Goal: Feedback & Contribution: Submit feedback/report problem

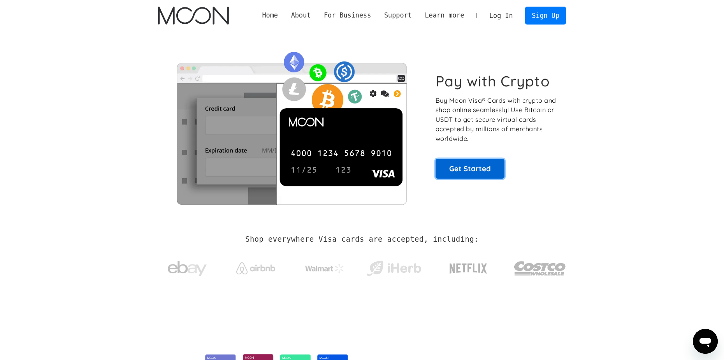
click at [496, 169] on link "Get Started" at bounding box center [470, 168] width 69 height 19
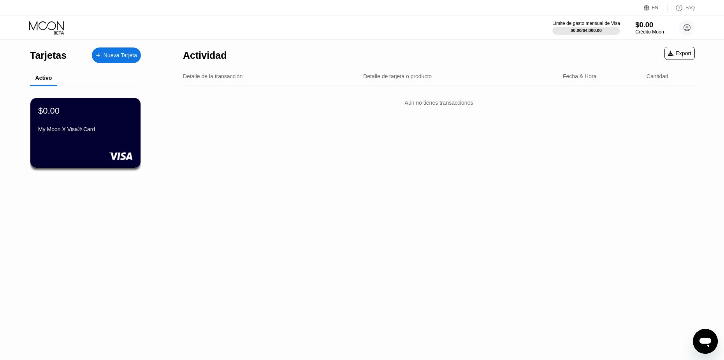
click at [646, 26] on div "$0.00" at bounding box center [649, 25] width 28 height 8
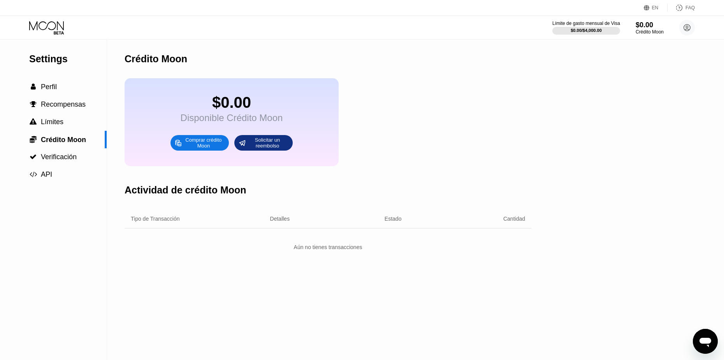
click at [211, 149] on div "Comprar crédito Moon" at bounding box center [203, 143] width 43 height 12
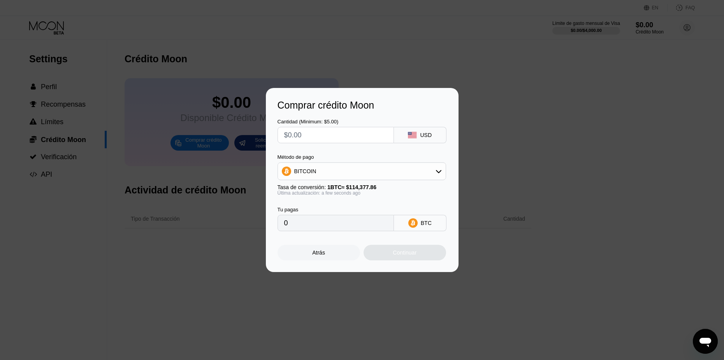
click at [336, 174] on div "BITCOIN" at bounding box center [362, 172] width 168 height 16
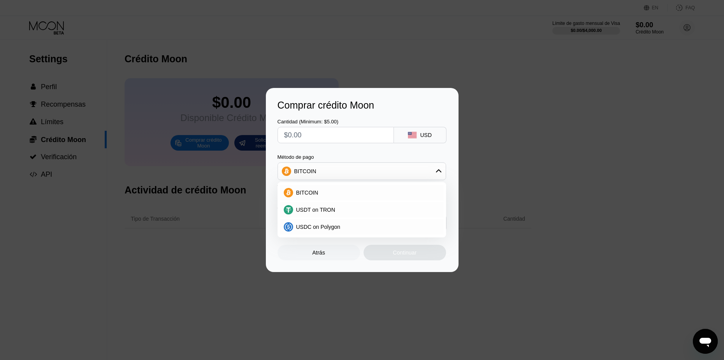
click at [341, 170] on div "BITCOIN" at bounding box center [362, 172] width 168 height 16
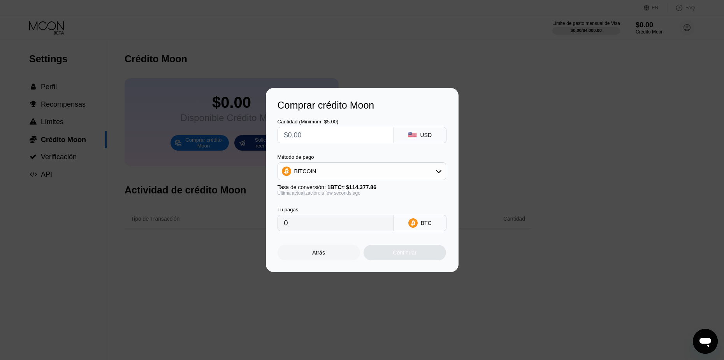
drag, startPoint x: 393, startPoint y: 139, endPoint x: 419, endPoint y: 139, distance: 25.3
click at [395, 139] on div "Cantidad (Minimum: $5.00) USD" at bounding box center [362, 127] width 169 height 32
click at [419, 139] on div "USD" at bounding box center [420, 135] width 53 height 16
click at [420, 134] on div "USD" at bounding box center [420, 135] width 53 height 16
click at [379, 174] on div "BITCOIN" at bounding box center [362, 172] width 168 height 16
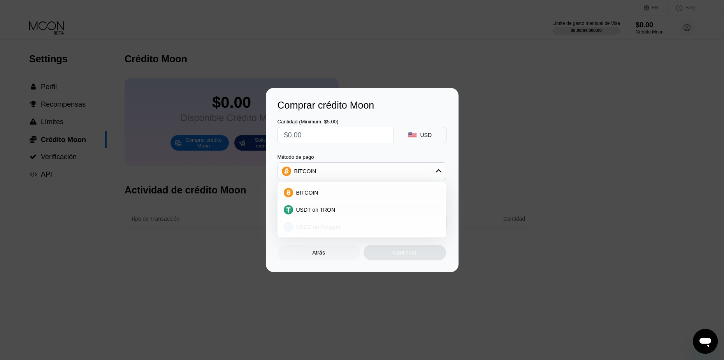
click at [334, 228] on span "USDC on Polygon" at bounding box center [318, 227] width 44 height 6
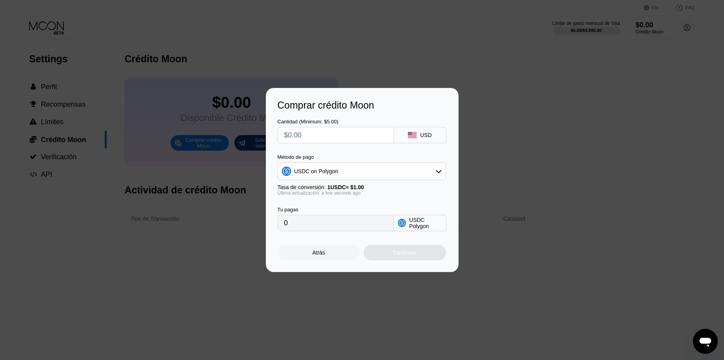
click at [346, 169] on div "USDC on Polygon" at bounding box center [362, 172] width 168 height 16
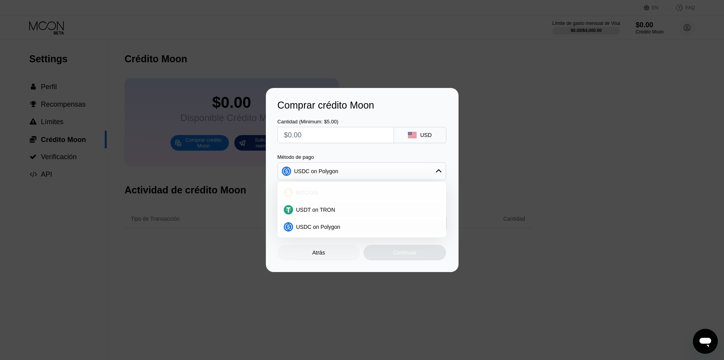
click at [321, 190] on div "BITCOIN" at bounding box center [366, 193] width 147 height 6
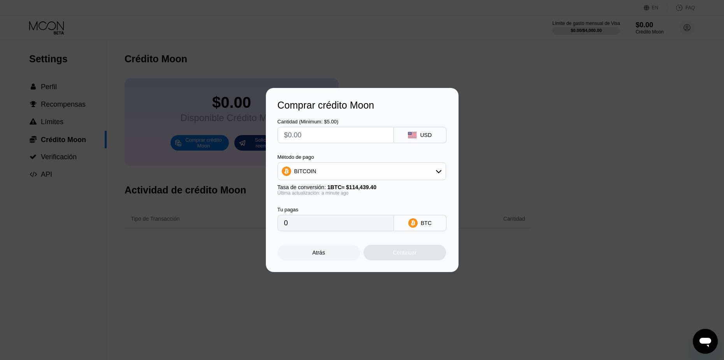
click at [333, 135] on input "text" at bounding box center [335, 135] width 103 height 16
type input "$5"
type input "0.00004370"
type input "$5"
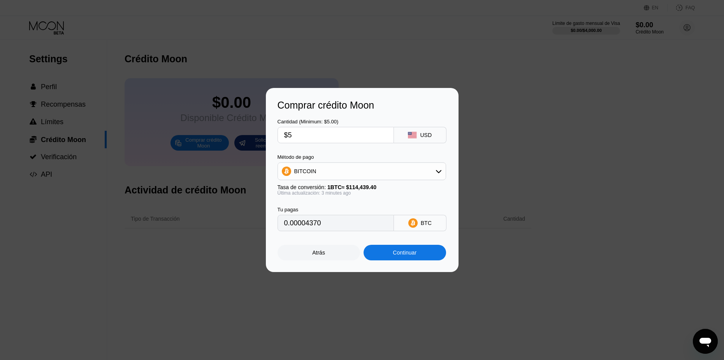
click at [336, 137] on input "$5" at bounding box center [335, 135] width 103 height 16
click at [321, 133] on input "$5" at bounding box center [335, 135] width 103 height 16
type input "0.00004377"
click at [401, 256] on div "Continuar" at bounding box center [405, 253] width 24 height 6
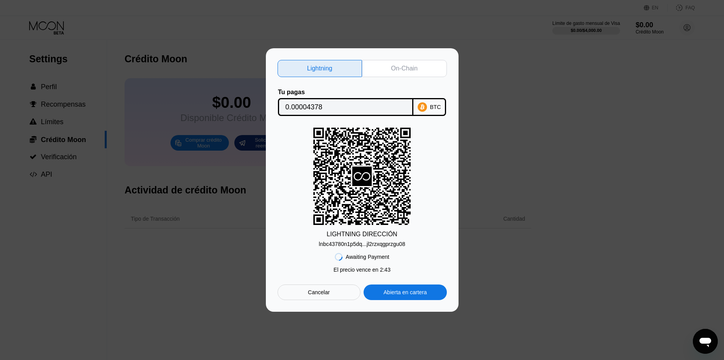
click at [393, 244] on div "lnbc43780n1p5dq...jl2rzxqgprzgu08" at bounding box center [362, 244] width 86 height 6
click at [410, 67] on div "On-Chain" at bounding box center [404, 69] width 26 height 8
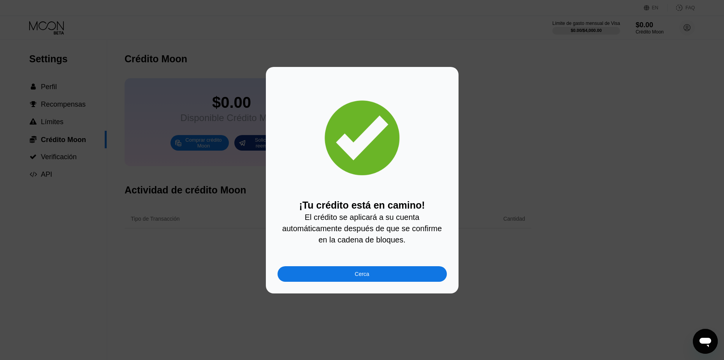
click at [397, 276] on div "Cerca" at bounding box center [362, 274] width 169 height 16
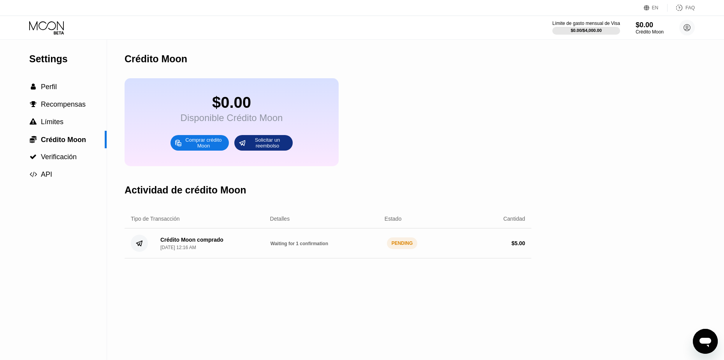
scroll to position [39, 0]
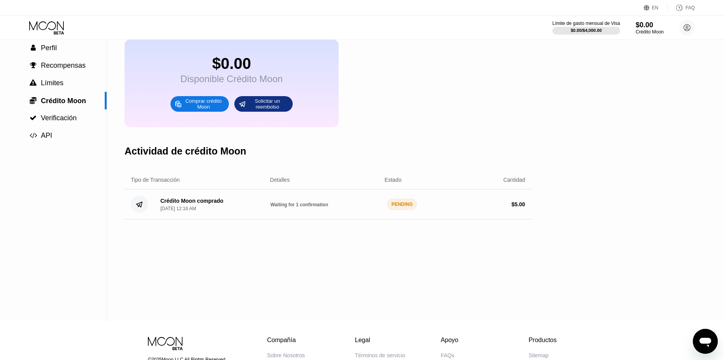
click at [308, 235] on div "Crédito Moon $0.00 Disponible Crédito Moon Comprar crédito Moon Solicitar un re…" at bounding box center [328, 161] width 407 height 320
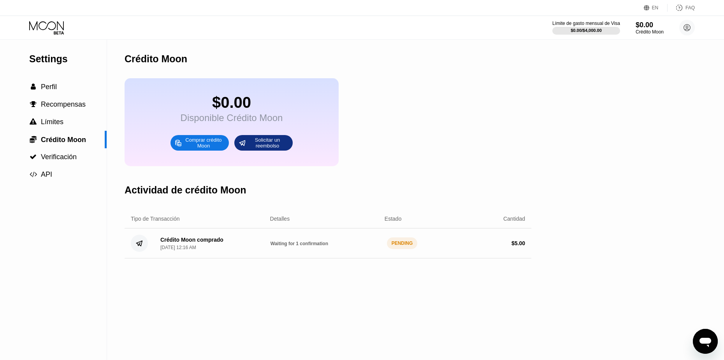
click at [436, 246] on div "$ 5.00" at bounding box center [470, 243] width 110 height 6
click at [392, 249] on div "PENDING" at bounding box center [402, 243] width 31 height 12
click at [146, 252] on circle at bounding box center [139, 243] width 17 height 17
click at [57, 91] on div " Perfil" at bounding box center [53, 87] width 107 height 8
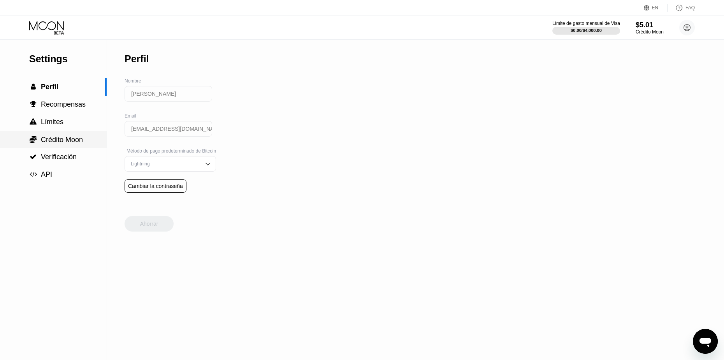
click at [56, 141] on span "Crédito Moon" at bounding box center [62, 140] width 42 height 8
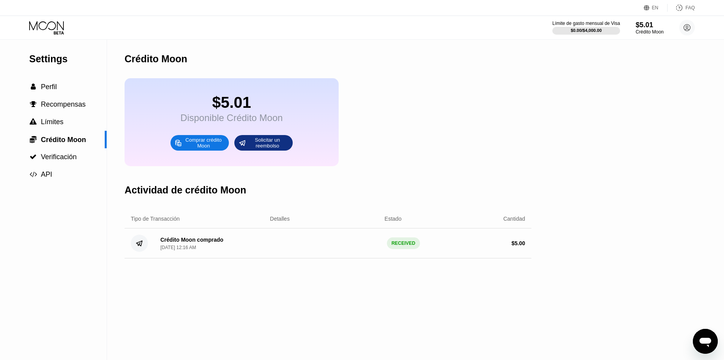
click at [569, 19] on div "Límite de gasto mensual de Visa $0.00 / $4,000.00 $5.01 Crédito [PERSON_NAME] […" at bounding box center [362, 27] width 724 height 23
click at [570, 23] on div "Límite de gasto mensual de Visa" at bounding box center [586, 23] width 69 height 5
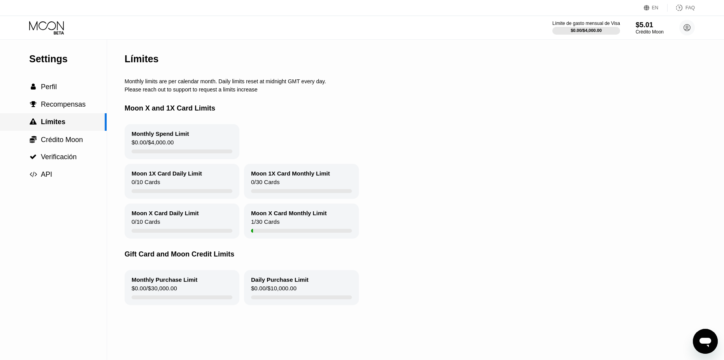
click at [77, 141] on span "Crédito Moon" at bounding box center [62, 140] width 42 height 8
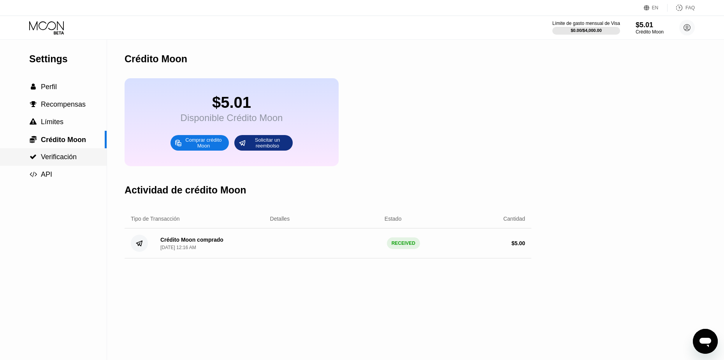
click at [62, 159] on span "Verificación" at bounding box center [59, 157] width 36 height 8
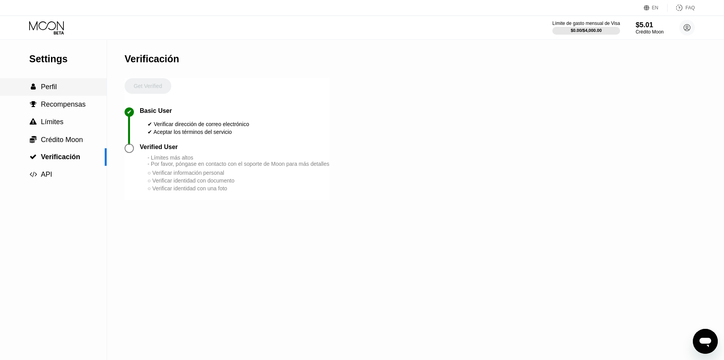
click at [53, 90] on span "Perfil" at bounding box center [49, 87] width 16 height 8
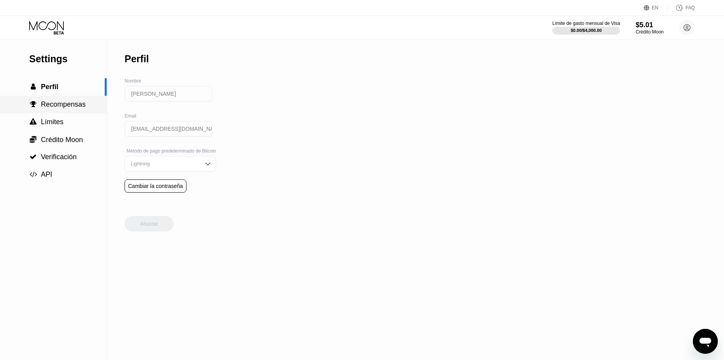
click at [63, 108] on span "Recompensas" at bounding box center [63, 104] width 45 height 8
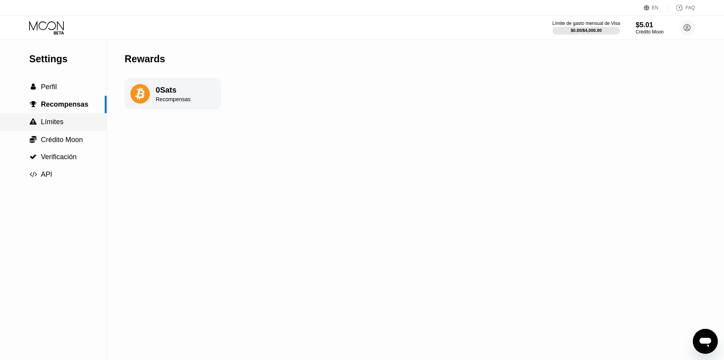
click at [62, 121] on span "Límites" at bounding box center [52, 122] width 23 height 8
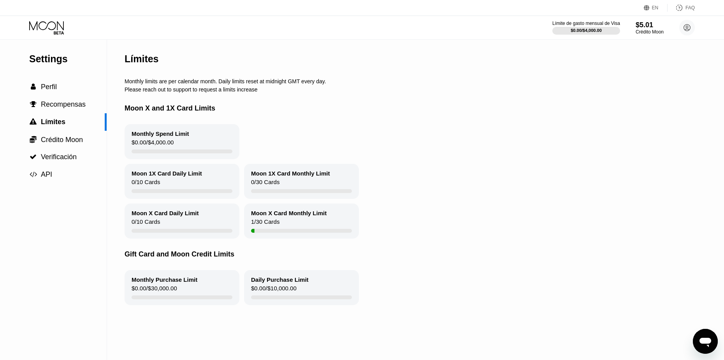
click at [44, 38] on div "Límite de gasto mensual de Visa $0.00 / $4,000.00 $5.01 Crédito [PERSON_NAME] […" at bounding box center [362, 27] width 724 height 23
click at [45, 34] on icon at bounding box center [47, 28] width 36 height 14
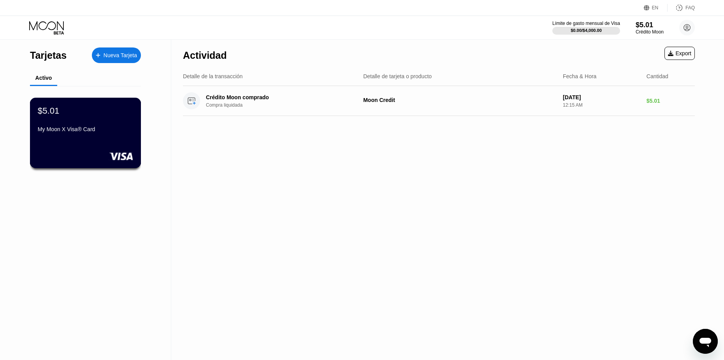
click at [93, 145] on div "$5.01 My Moon X Visa® Card" at bounding box center [85, 133] width 111 height 70
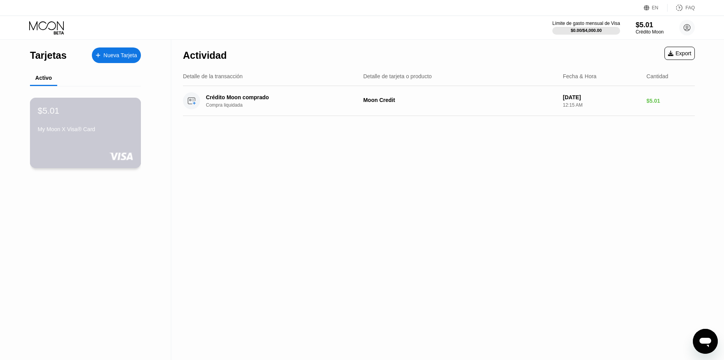
click at [93, 143] on div "$5.01 My Moon X Visa® Card" at bounding box center [85, 133] width 111 height 70
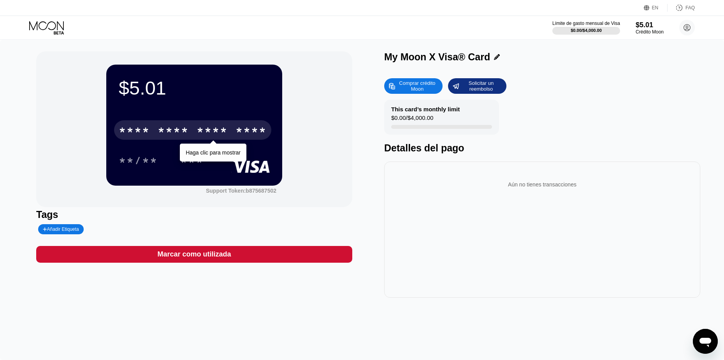
click at [206, 130] on div "* * * *" at bounding box center [212, 131] width 31 height 12
click at [219, 130] on div "* * * *" at bounding box center [212, 131] width 31 height 12
drag, startPoint x: 184, startPoint y: 131, endPoint x: 253, endPoint y: 133, distance: 69.3
click at [251, 133] on div "[CREDIT_CARD_NUMBER]" at bounding box center [192, 129] width 157 height 19
click at [265, 130] on div "3334" at bounding box center [251, 131] width 31 height 12
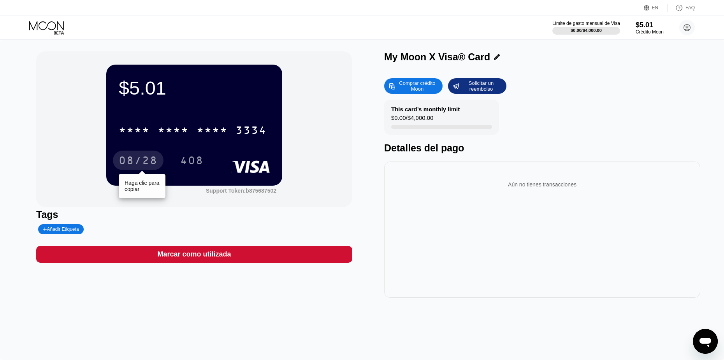
click at [137, 163] on div "08/28" at bounding box center [138, 161] width 39 height 12
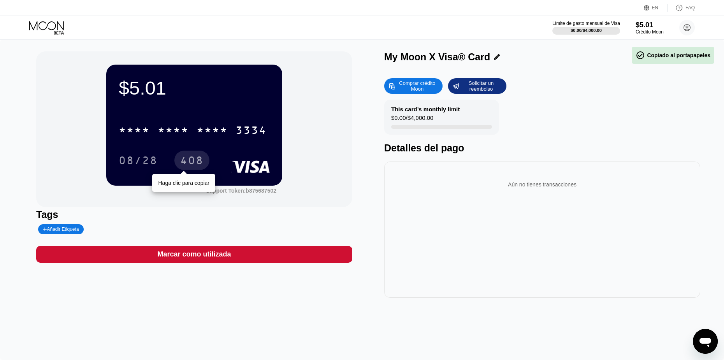
click at [194, 161] on div "408" at bounding box center [191, 161] width 23 height 12
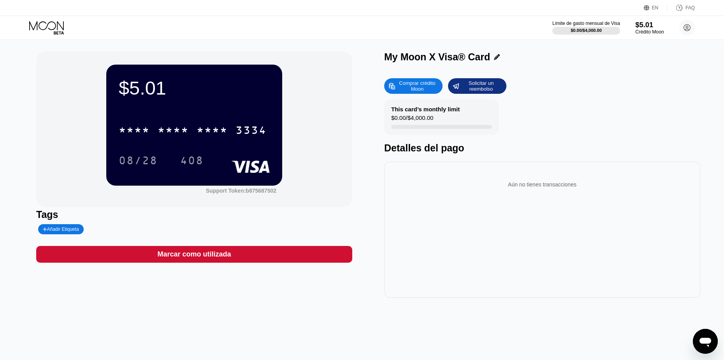
click at [647, 24] on div "$5.01" at bounding box center [649, 25] width 28 height 8
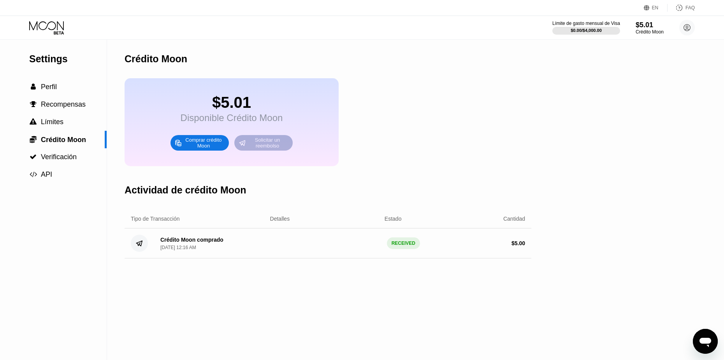
click at [269, 149] on div "Solicitar un reembolso" at bounding box center [267, 143] width 43 height 12
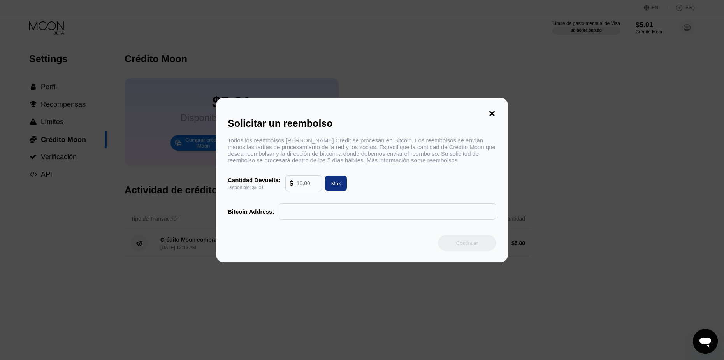
click at [304, 185] on input "text" at bounding box center [307, 184] width 21 height 16
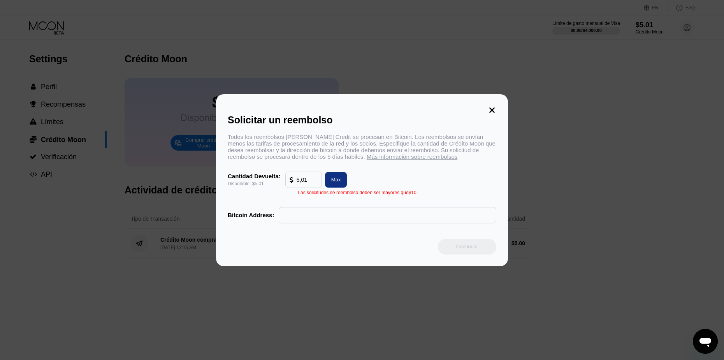
type input "5,01"
click at [394, 172] on div "Todos los reembolsos [PERSON_NAME] Credit se procesan en Bitcoin. Los reembolso…" at bounding box center [362, 179] width 269 height 90
click at [310, 185] on input "5,01" at bounding box center [307, 180] width 21 height 16
click at [491, 106] on icon at bounding box center [492, 110] width 9 height 9
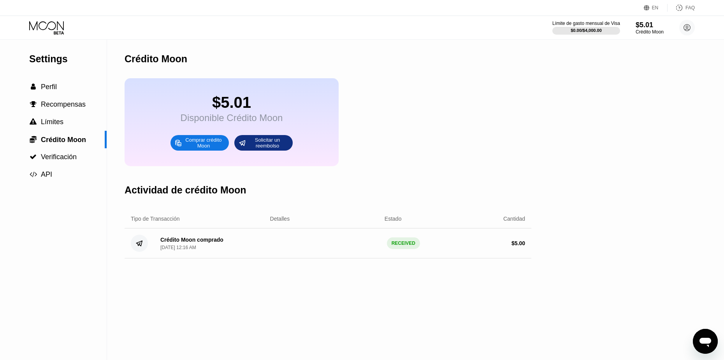
click at [703, 338] on icon "Abrir ventana de mensajería" at bounding box center [706, 342] width 12 height 9
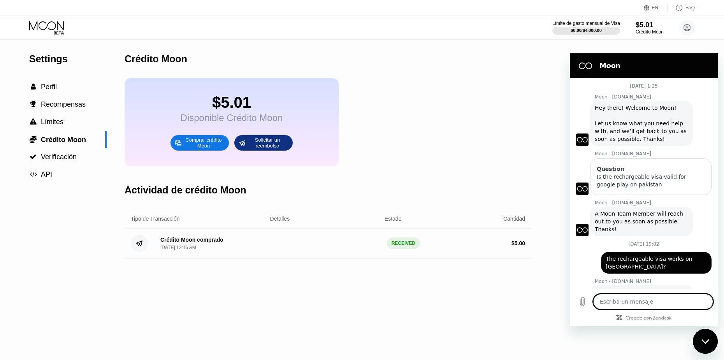
scroll to position [113, 0]
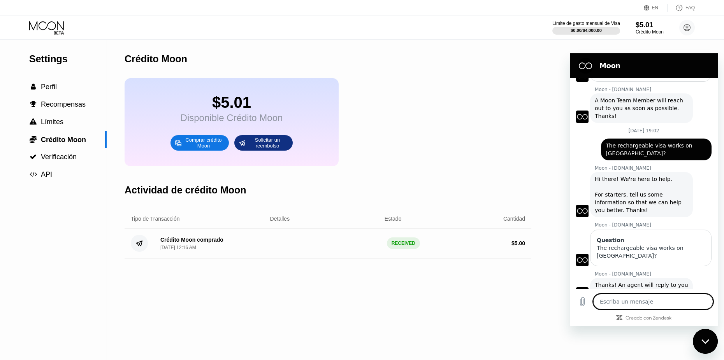
type textarea "i"
type textarea "x"
type textarea "i"
type textarea "x"
type textarea "i w"
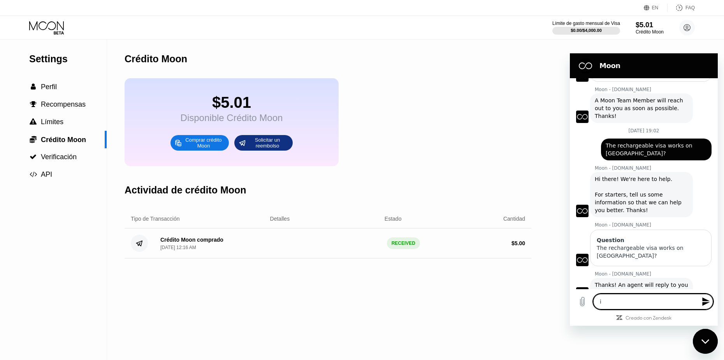
type textarea "x"
type textarea "i wa"
type textarea "x"
type textarea "i wan"
type textarea "x"
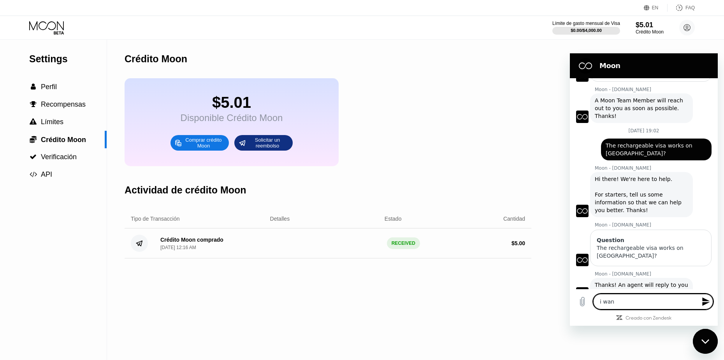
type textarea "i want"
type textarea "x"
type textarea "i want"
type textarea "x"
type textarea "i want r"
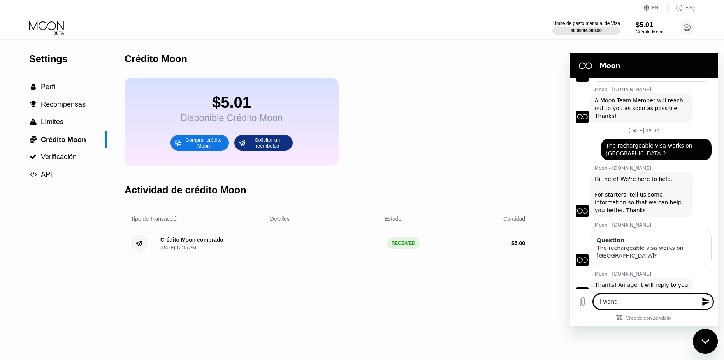
type textarea "x"
type textarea "i want re"
type textarea "x"
type textarea "i want ref"
type textarea "x"
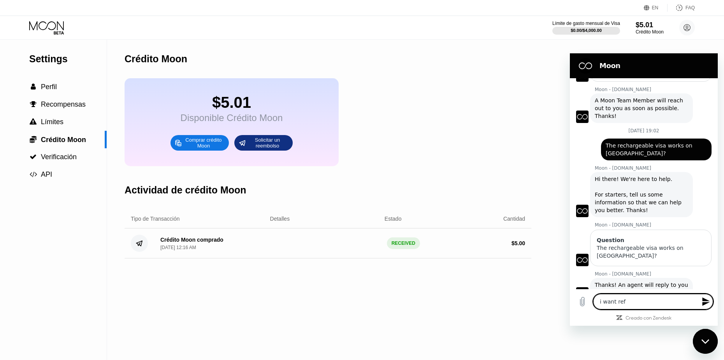
type textarea "i want refu"
type textarea "x"
type textarea "i want refun"
type textarea "x"
type textarea "i want refund"
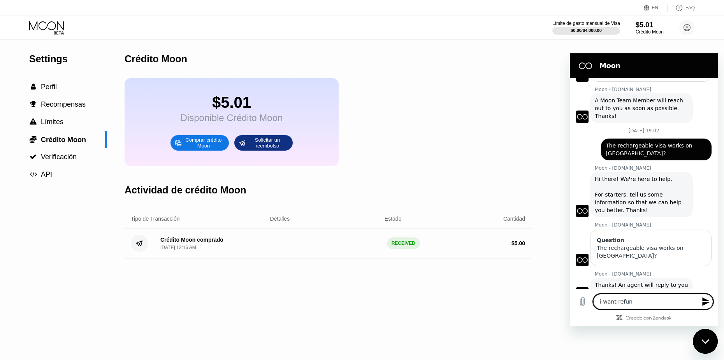
type textarea "x"
type textarea "i want refund"
type textarea "x"
type textarea "i want refund m"
type textarea "x"
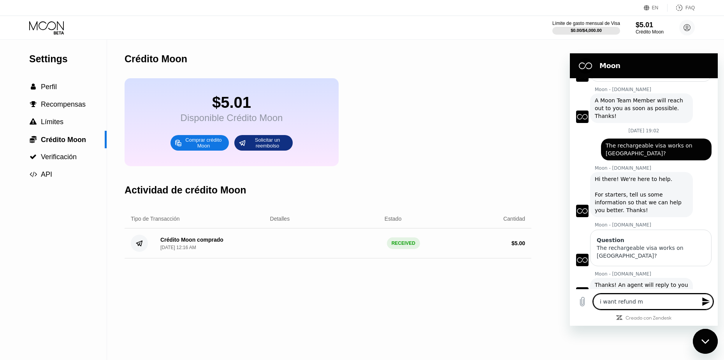
type textarea "i want refund my"
type textarea "x"
type textarea "i want refund my"
type textarea "x"
type textarea "i want refund my 5"
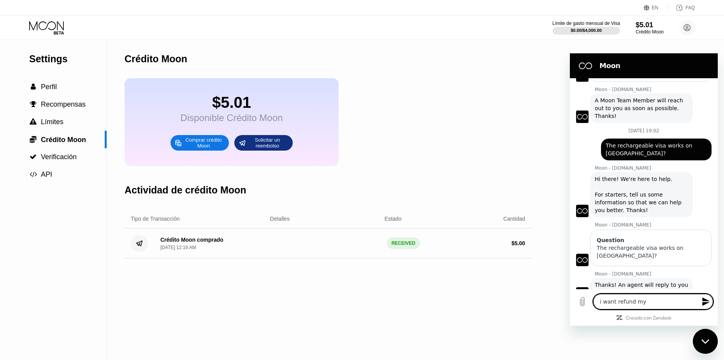
type textarea "x"
type textarea "i want refund my 5,"
type textarea "x"
type textarea "i want refund my 5,0"
type textarea "x"
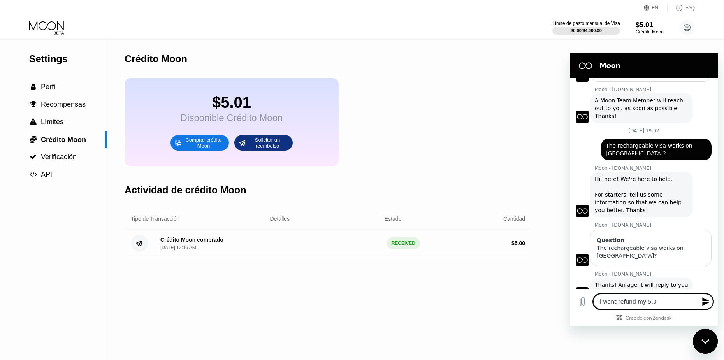
type textarea "i want refund my 5,01"
type textarea "x"
type textarea "i want refund my 5,01$"
type textarea "x"
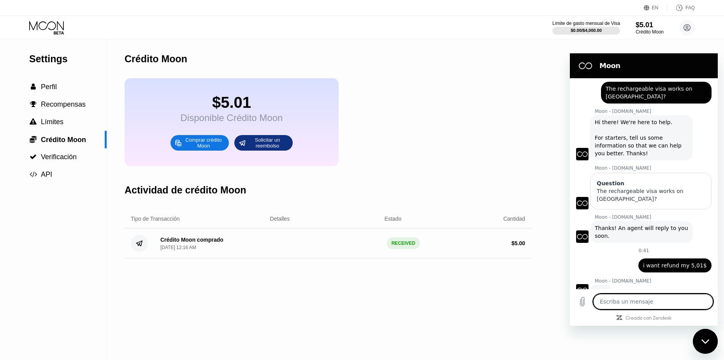
scroll to position [169, 0]
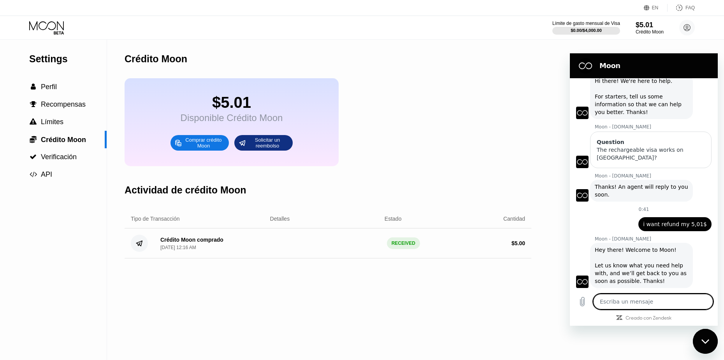
type textarea "x"
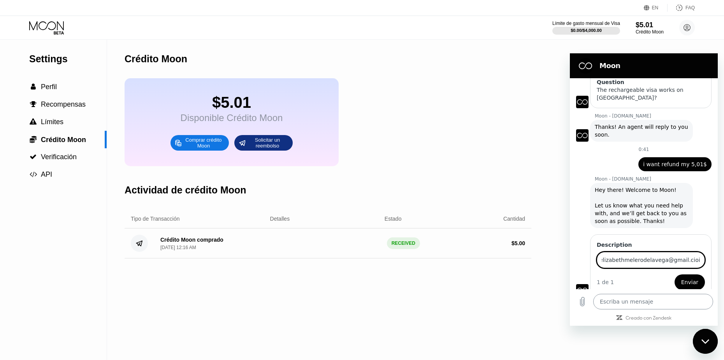
scroll to position [0, 0]
type input "[EMAIL_ADDRESS][DOMAIN_NAME]"
click at [675, 274] on button "Enviar" at bounding box center [690, 282] width 30 height 16
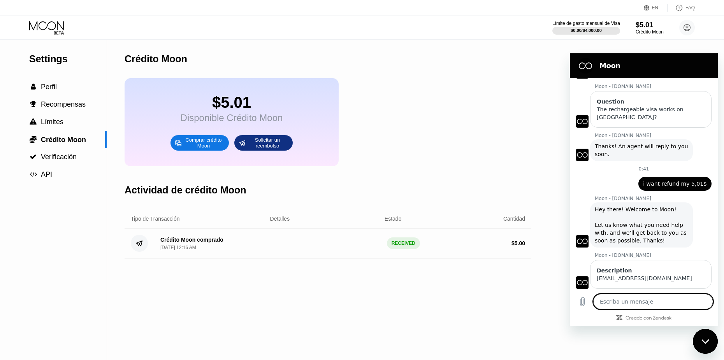
scroll to position [261, 0]
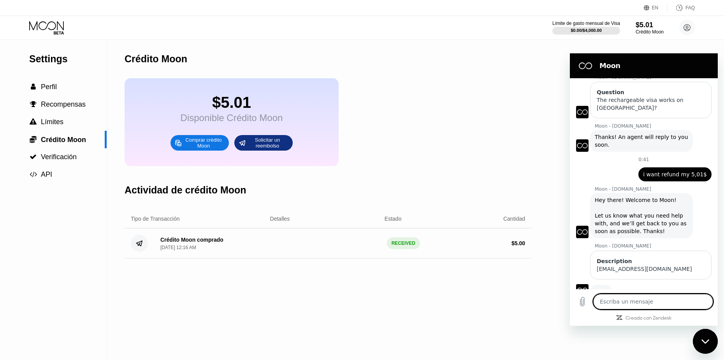
type textarea "x"
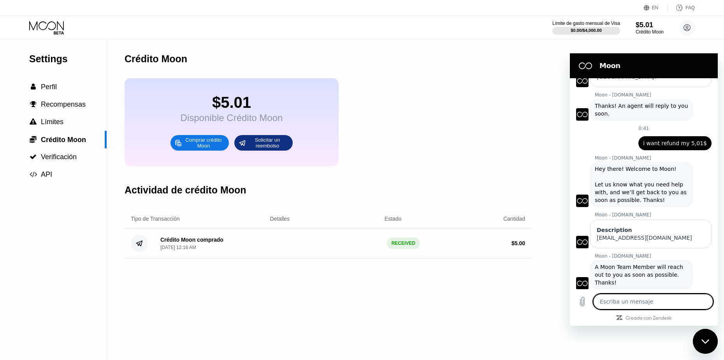
scroll to position [294, 0]
click at [196, 250] on div "[DATE] 12:16 AM" at bounding box center [178, 247] width 36 height 5
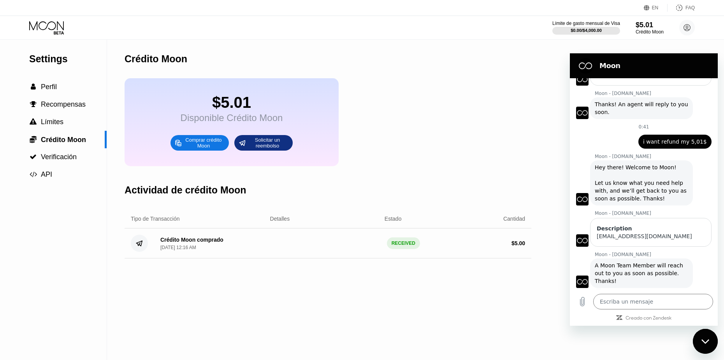
click at [210, 250] on div "Crédito Moon comprado [DATE] 12:16 AM" at bounding box center [191, 244] width 63 height 14
click at [588, 29] on div "$0.00 / $4,000.00" at bounding box center [586, 30] width 32 height 5
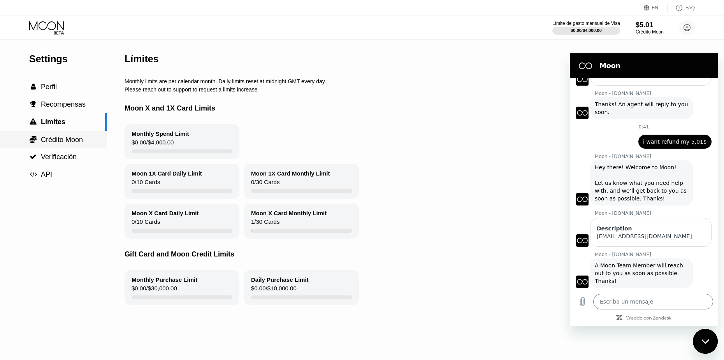
click at [60, 137] on span "Crédito Moon" at bounding box center [62, 140] width 42 height 8
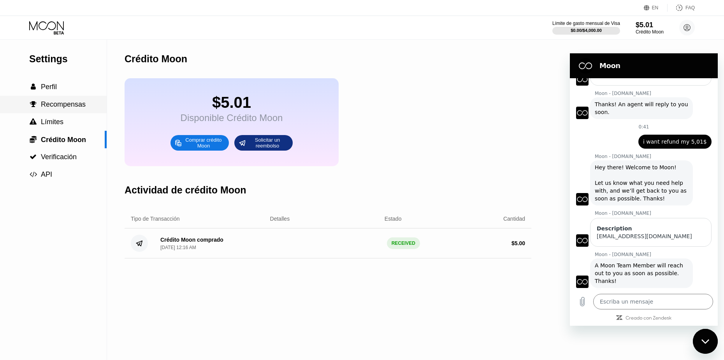
click at [60, 101] on div " Recompensas" at bounding box center [53, 105] width 107 height 18
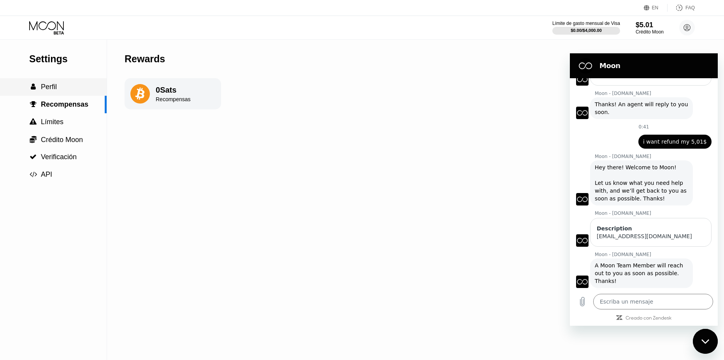
click at [60, 88] on div " Perfil" at bounding box center [53, 87] width 107 height 8
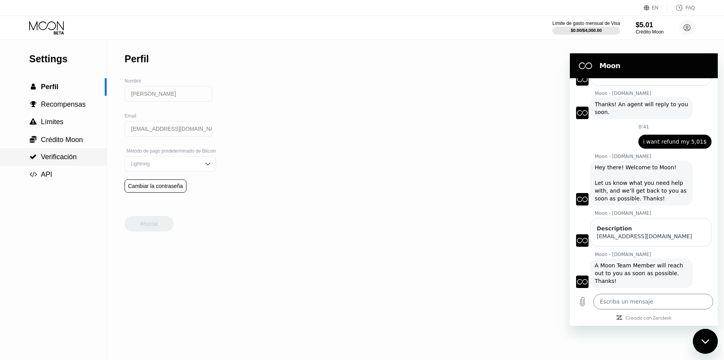
click at [40, 170] on div " API" at bounding box center [53, 175] width 107 height 18
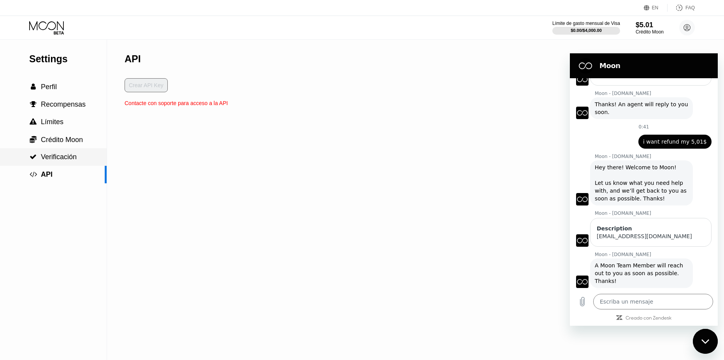
click at [41, 161] on span "Verificación" at bounding box center [59, 157] width 36 height 8
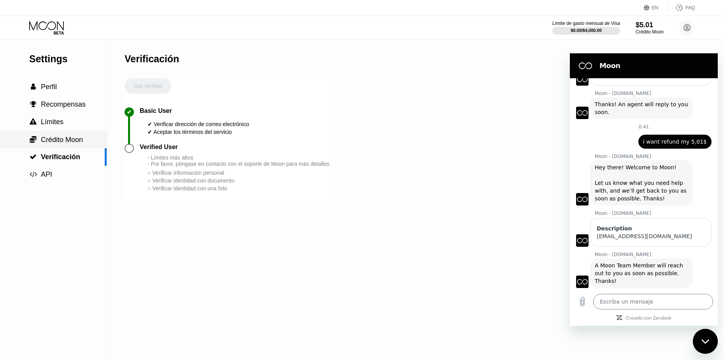
click at [49, 144] on span "Crédito Moon" at bounding box center [62, 140] width 42 height 8
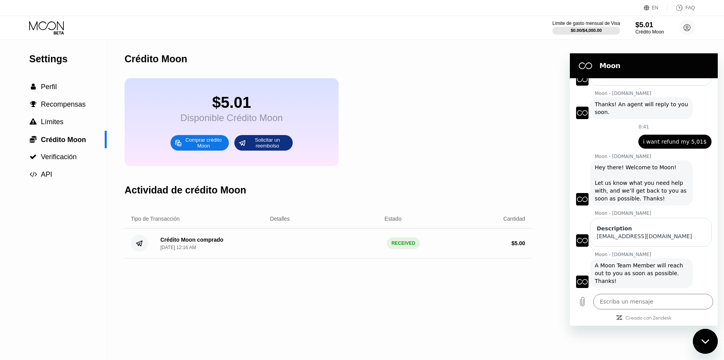
click at [647, 33] on div "Crédito Moon" at bounding box center [649, 31] width 28 height 5
click at [49, 91] on span "Perfil" at bounding box center [49, 87] width 16 height 8
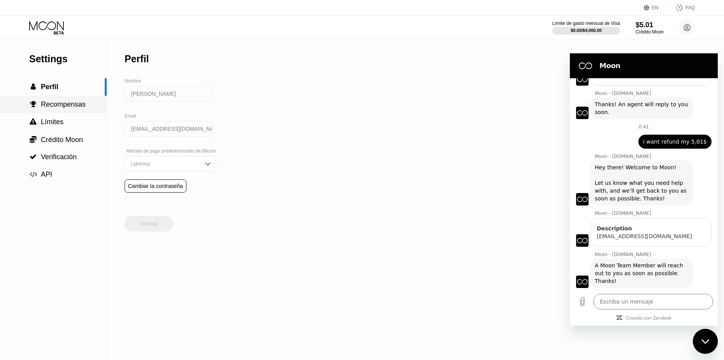
click at [50, 106] on span "Recompensas" at bounding box center [63, 104] width 45 height 8
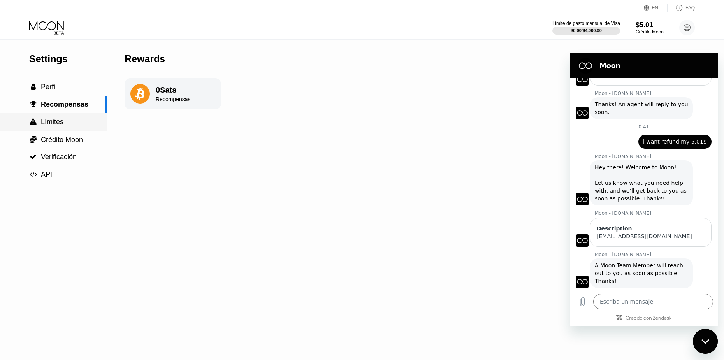
click at [55, 125] on span "Límites" at bounding box center [52, 122] width 23 height 8
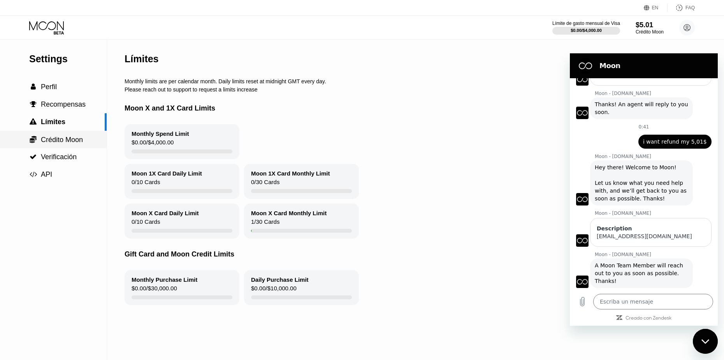
click at [61, 139] on span "Crédito Moon" at bounding box center [62, 140] width 42 height 8
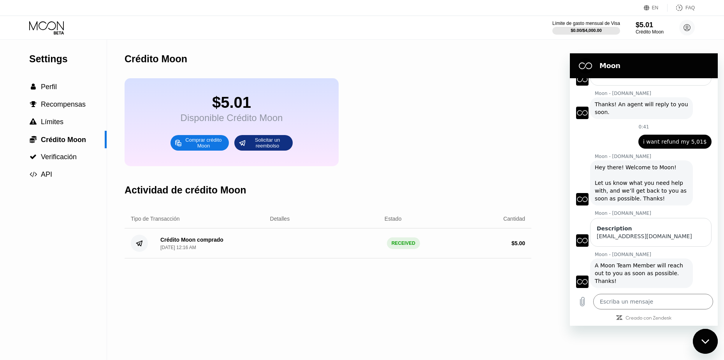
click at [207, 111] on div "$5.01" at bounding box center [232, 103] width 102 height 18
click at [236, 118] on div "Disponible Crédito Moon" at bounding box center [232, 118] width 102 height 11
drag, startPoint x: 156, startPoint y: 244, endPoint x: 160, endPoint y: 251, distance: 7.7
click at [156, 244] on div "Crédito Moon comprado [DATE] 12:16 AM RECEIVED $ 5.00" at bounding box center [328, 244] width 407 height 30
click at [190, 250] on div "[DATE] 12:16 AM" at bounding box center [178, 247] width 36 height 5
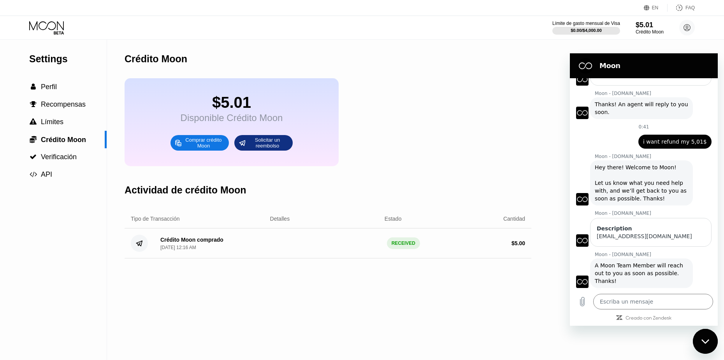
drag, startPoint x: 188, startPoint y: 245, endPoint x: 142, endPoint y: 256, distance: 47.5
click at [178, 243] on div "Crédito Moon comprado" at bounding box center [191, 240] width 63 height 6
click at [142, 252] on circle at bounding box center [139, 243] width 17 height 17
drag, startPoint x: 414, startPoint y: 253, endPoint x: 471, endPoint y: 254, distance: 57.2
click at [414, 249] on div "RECEIVED" at bounding box center [403, 243] width 33 height 12
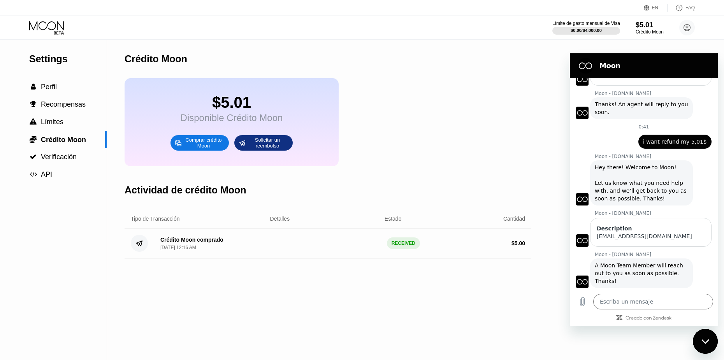
click at [484, 246] on div "$ 5.00" at bounding box center [470, 243] width 110 height 6
click at [599, 104] on span "Thanks! An agent will reply to you soon." at bounding box center [641, 108] width 93 height 16
